Goal: Navigation & Orientation: Find specific page/section

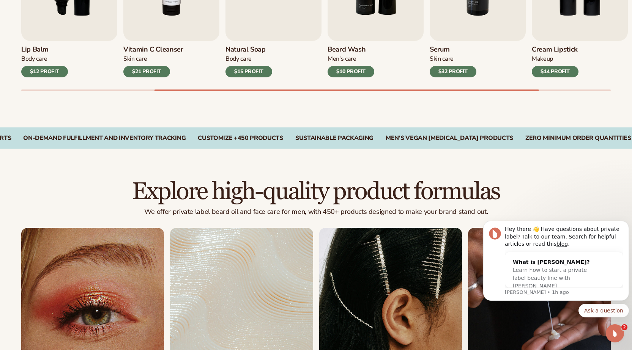
scroll to position [709, 0]
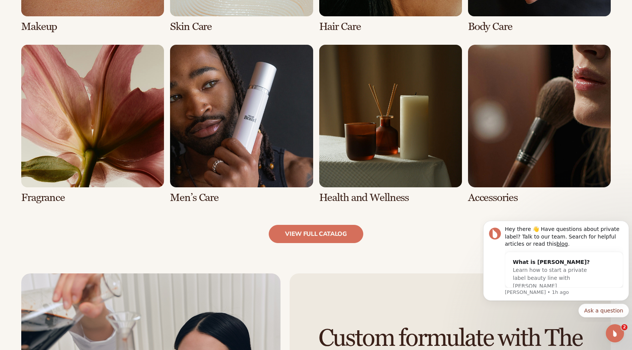
click at [230, 138] on link "6 / 8" at bounding box center [241, 124] width 143 height 159
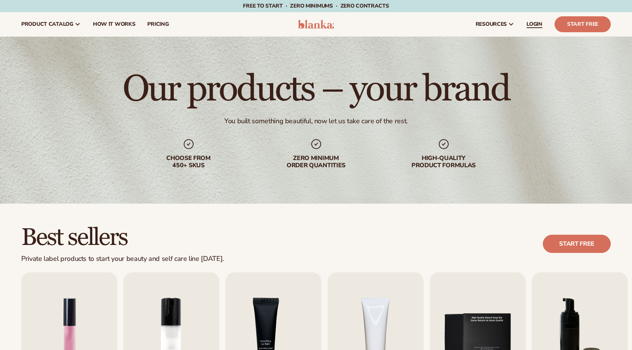
click at [544, 25] on link "LOGIN" at bounding box center [534, 24] width 28 height 24
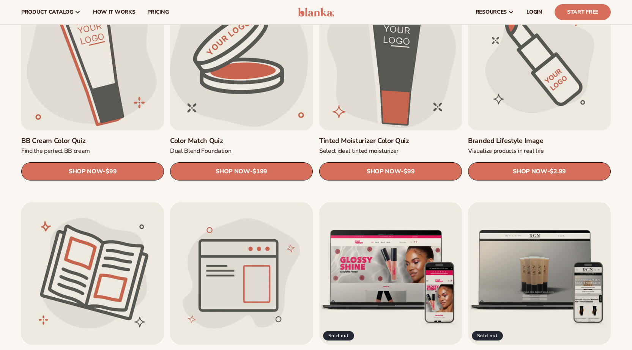
scroll to position [706, 0]
